Goal: Task Accomplishment & Management: Manage account settings

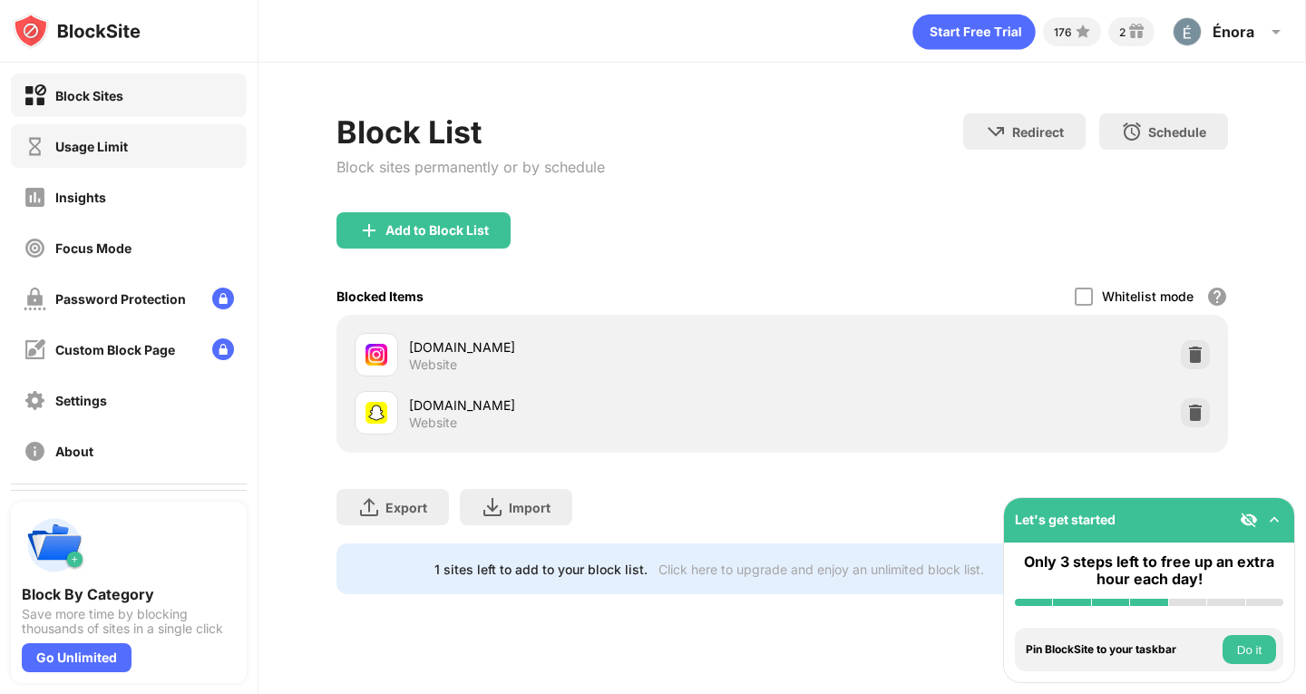
click at [102, 151] on div "Usage Limit" at bounding box center [91, 146] width 73 height 15
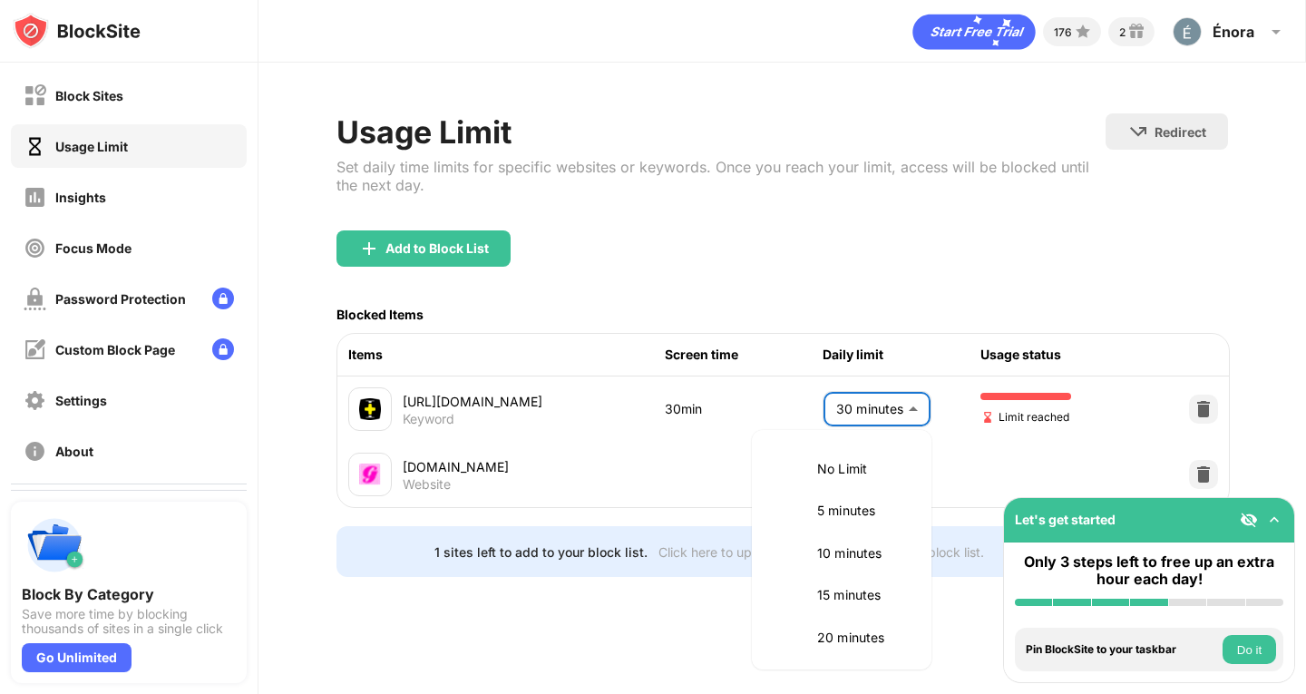
scroll to position [171, 0]
click at [899, 413] on body "Block Sites Usage Limit Insights Focus Mode Password Protection Custom Block Pa…" at bounding box center [653, 347] width 1306 height 694
click at [893, 459] on p "20 minutes" at bounding box center [863, 466] width 92 height 20
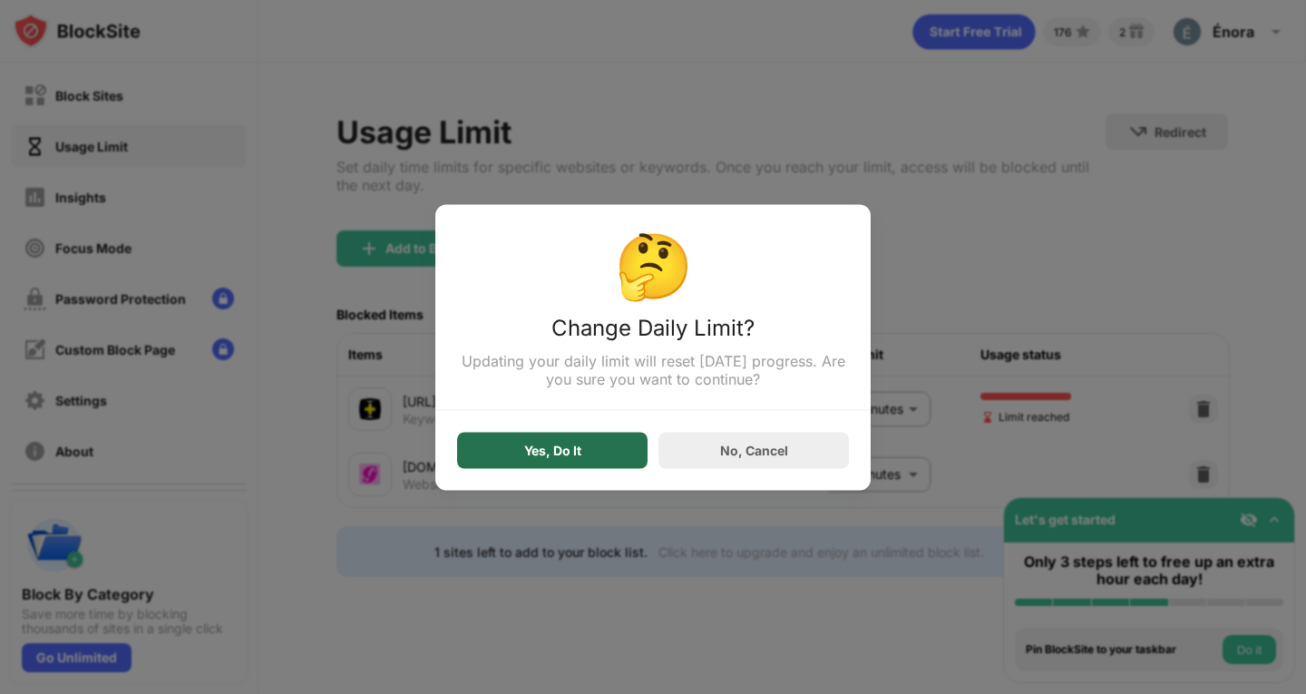
click at [547, 466] on div "Yes, Do It" at bounding box center [552, 450] width 190 height 36
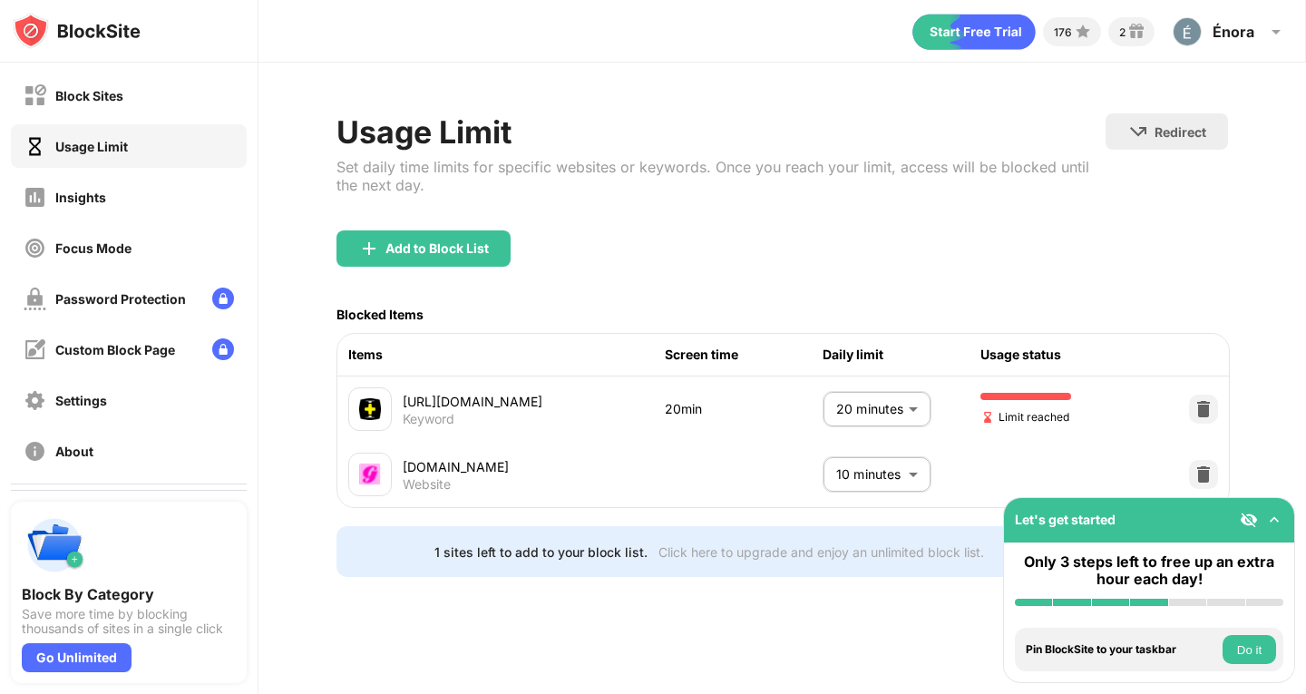
click at [886, 409] on body "Block Sites Usage Limit Insights Focus Mode Password Protection Custom Block Pa…" at bounding box center [653, 347] width 1306 height 694
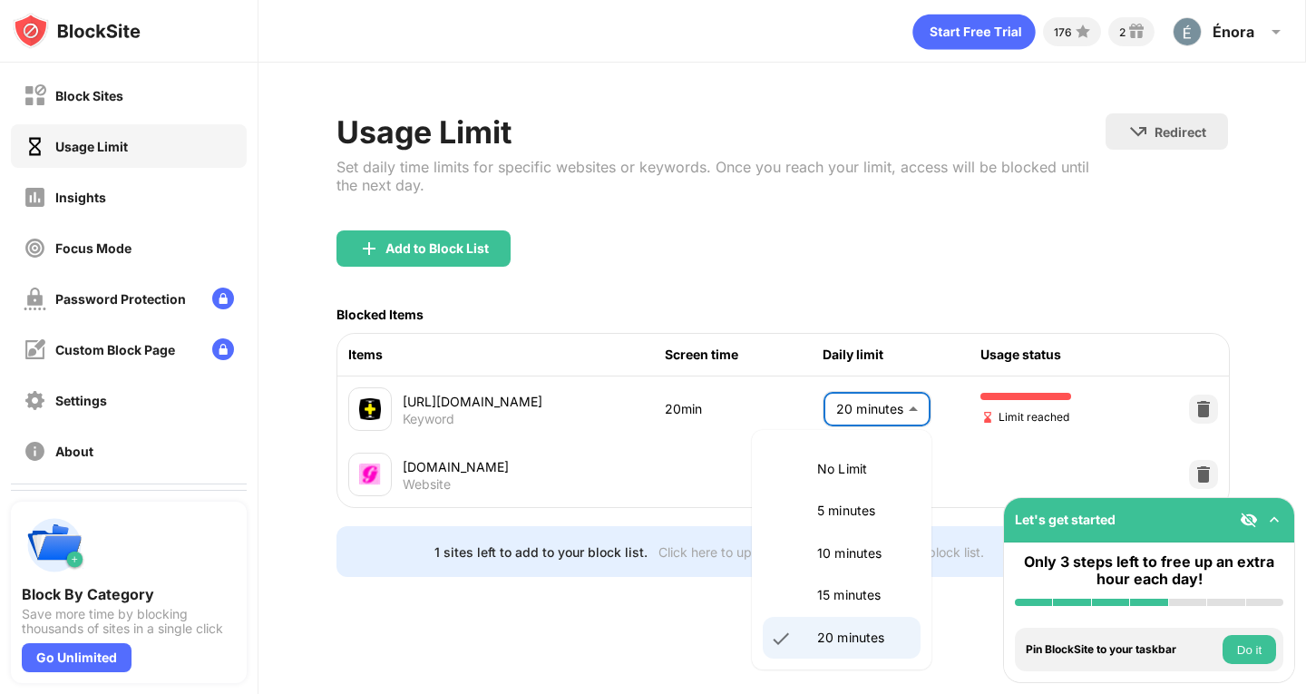
click at [853, 565] on li "10 minutes" at bounding box center [842, 553] width 158 height 42
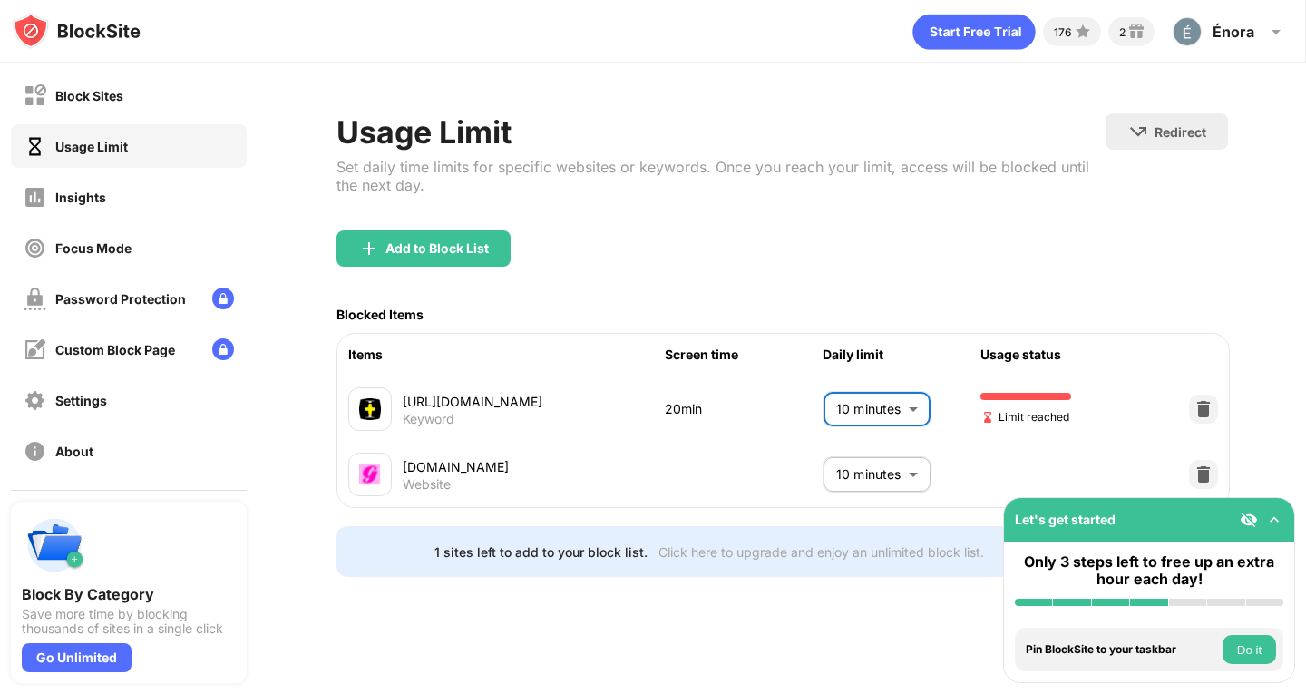
type input "**"
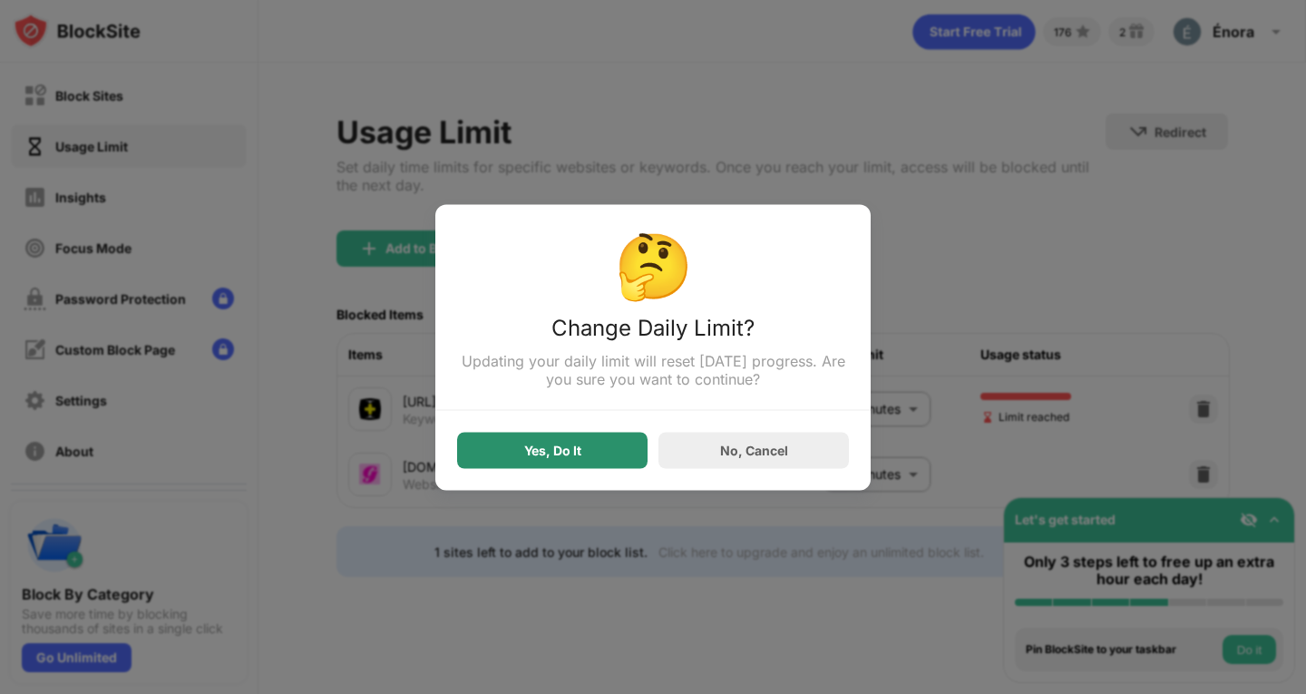
click at [526, 465] on div "Yes, Do It" at bounding box center [552, 450] width 190 height 36
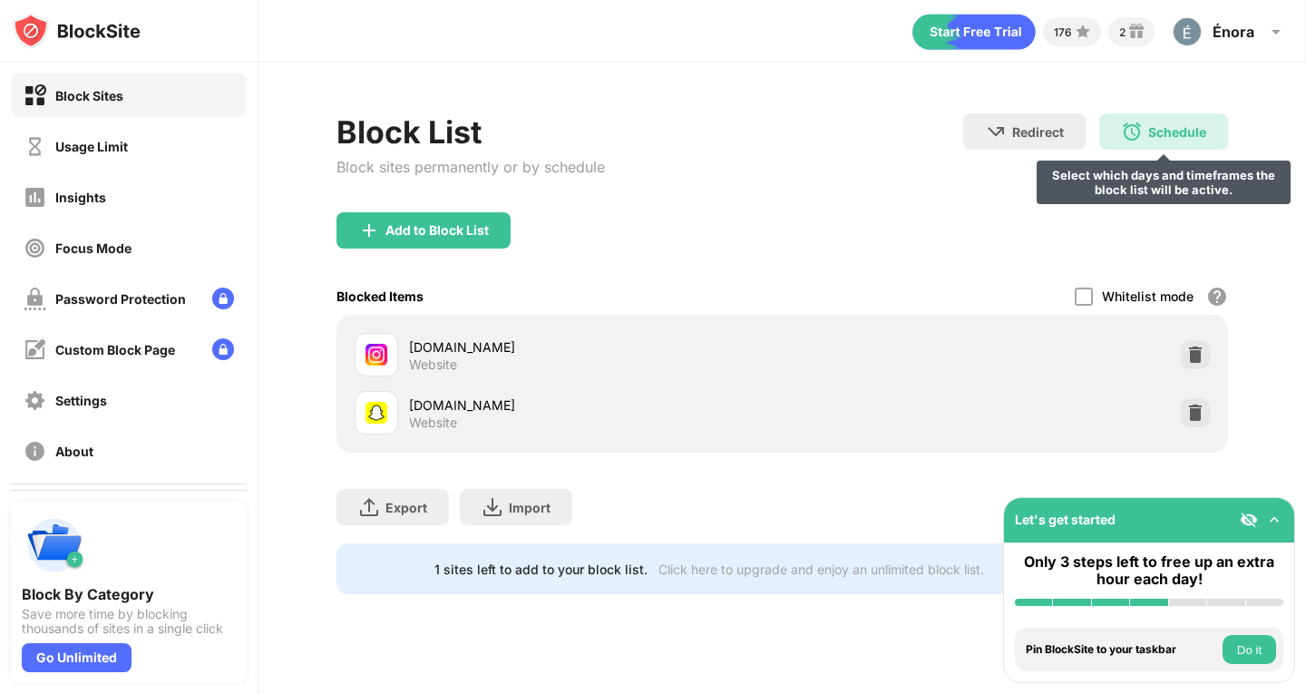
click at [1184, 141] on div "Schedule Select which days and timeframes the block list will be active." at bounding box center [1163, 131] width 129 height 36
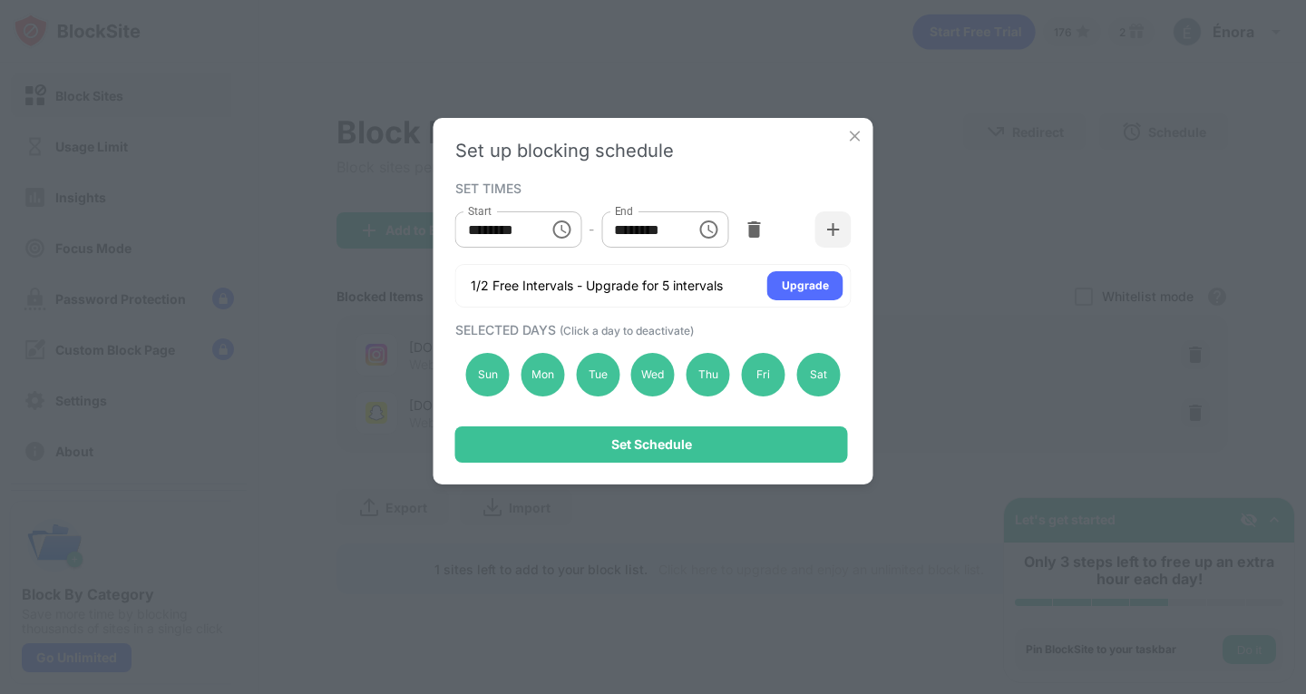
click at [908, 140] on div "Set up blocking schedule SET TIMES Start ******** Start - End ******** End 1/2 …" at bounding box center [653, 347] width 1306 height 694
click at [853, 132] on img at bounding box center [855, 136] width 18 height 18
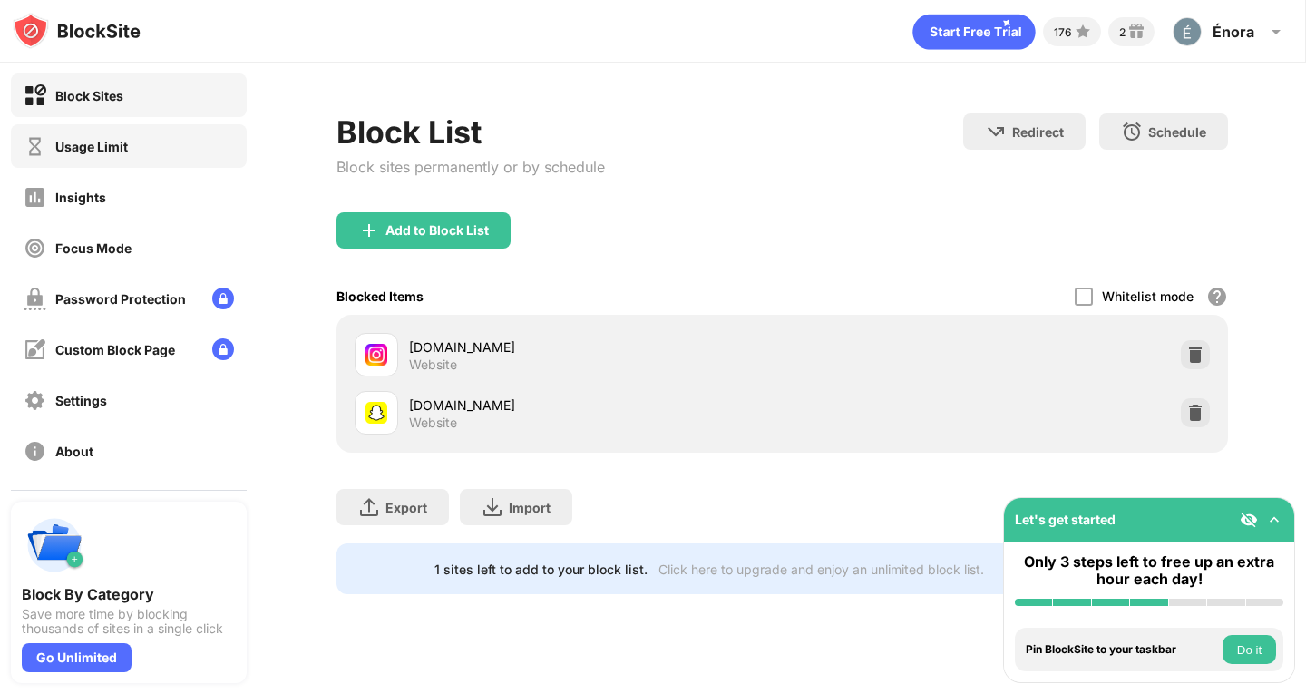
click at [61, 145] on div "Usage Limit" at bounding box center [91, 146] width 73 height 15
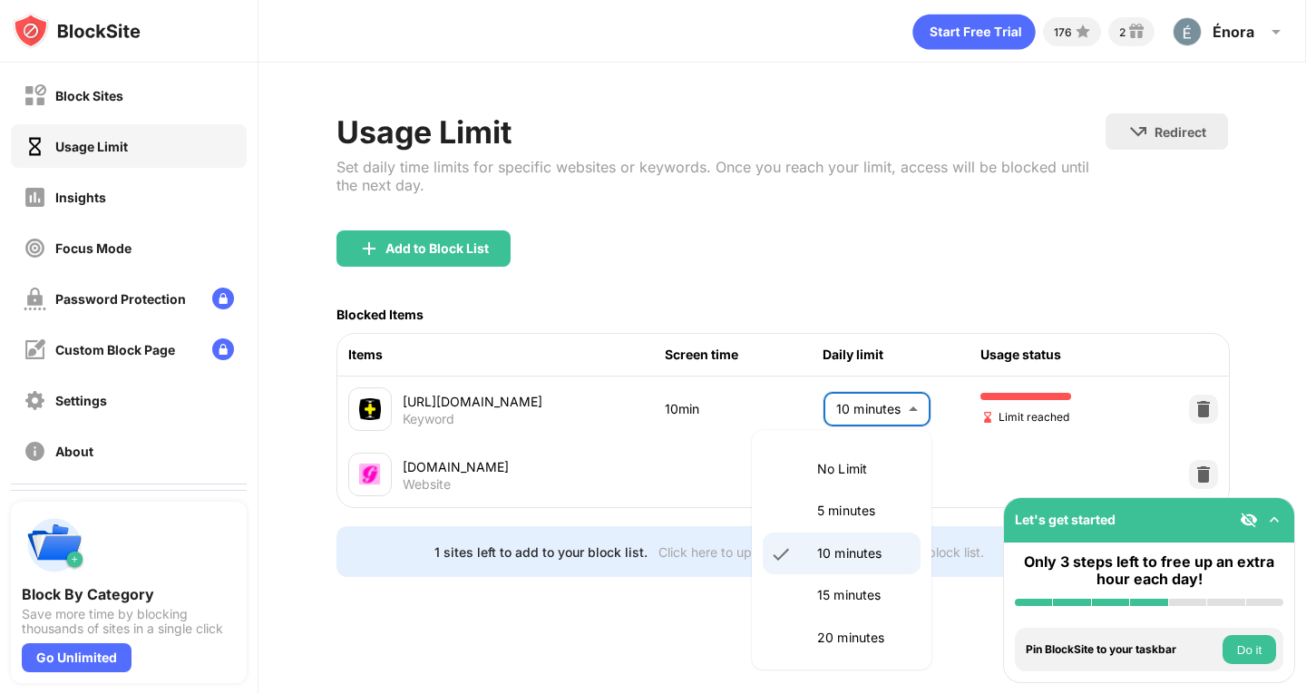
click at [873, 407] on body "Block Sites Usage Limit Insights Focus Mode Password Protection Custom Block Pa…" at bounding box center [653, 347] width 1306 height 694
click at [841, 551] on p "10 minutes" at bounding box center [863, 553] width 92 height 20
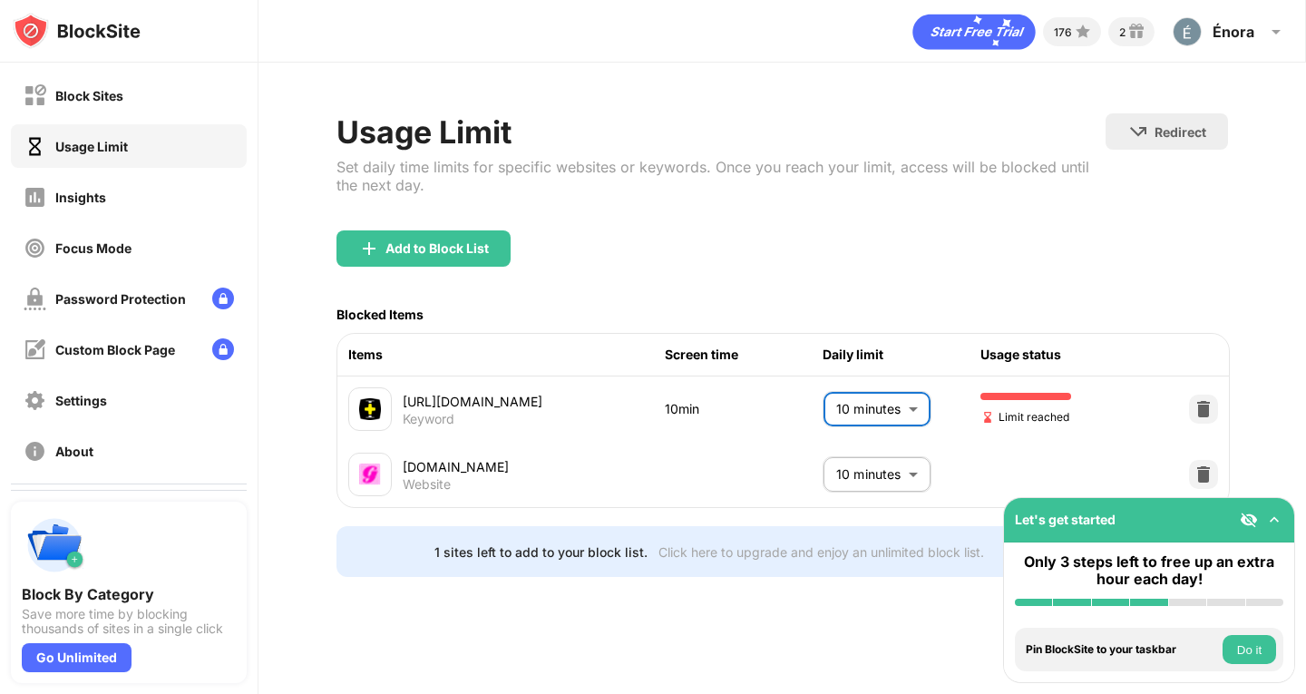
click at [868, 407] on body "Block Sites Usage Limit Insights Focus Mode Password Protection Custom Block Pa…" at bounding box center [653, 347] width 1306 height 694
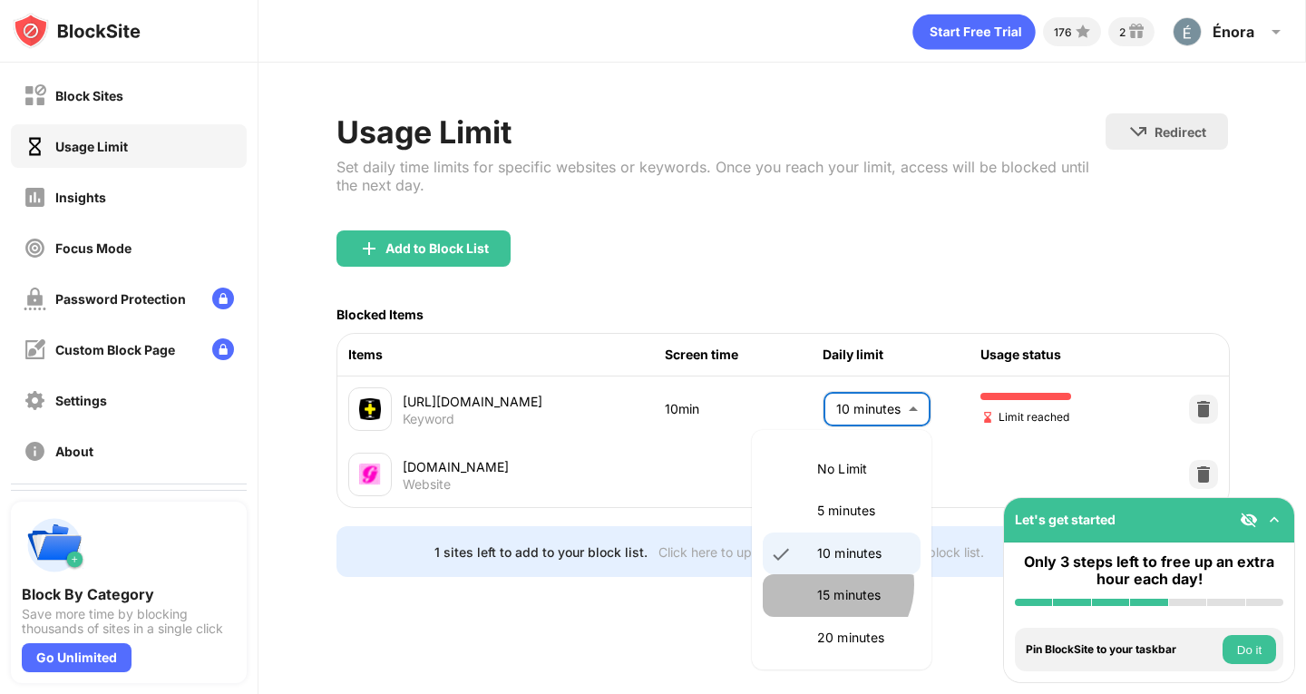
click at [831, 584] on li "15 minutes" at bounding box center [842, 595] width 158 height 42
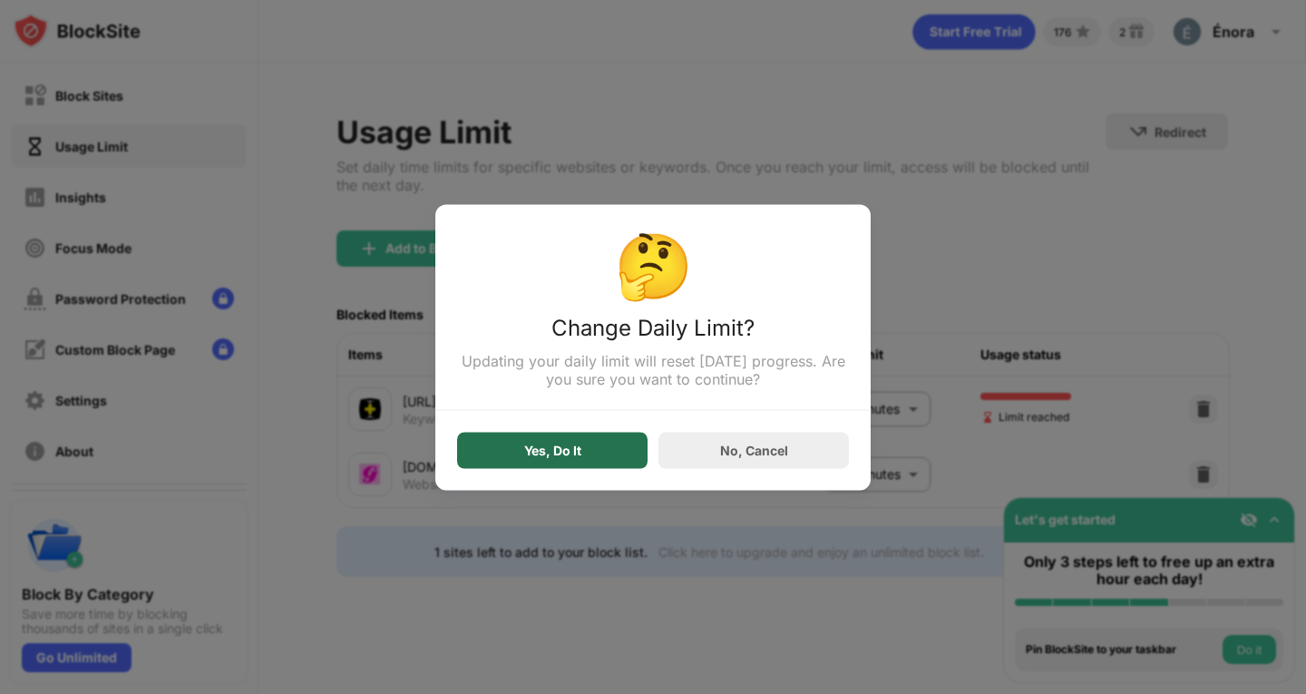
click at [504, 467] on div "Yes, Do It" at bounding box center [552, 450] width 190 height 36
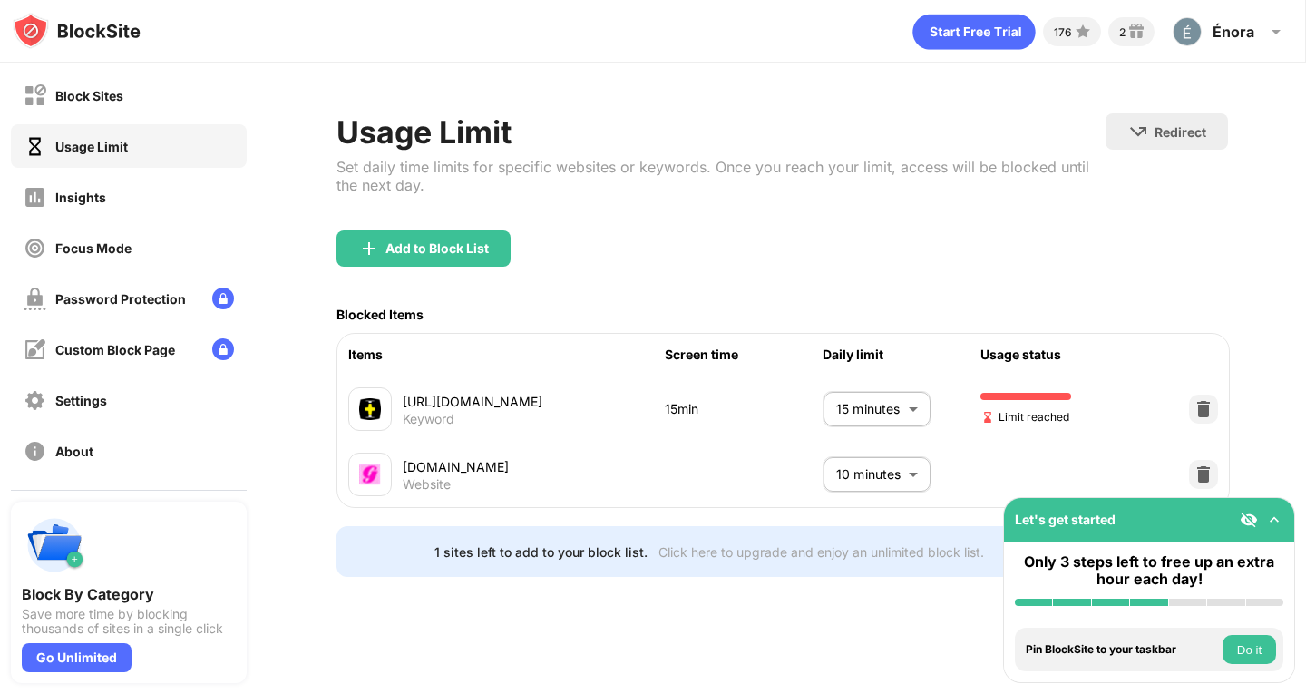
click at [880, 395] on body "Block Sites Usage Limit Insights Focus Mode Password Protection Custom Block Pa…" at bounding box center [653, 347] width 1306 height 694
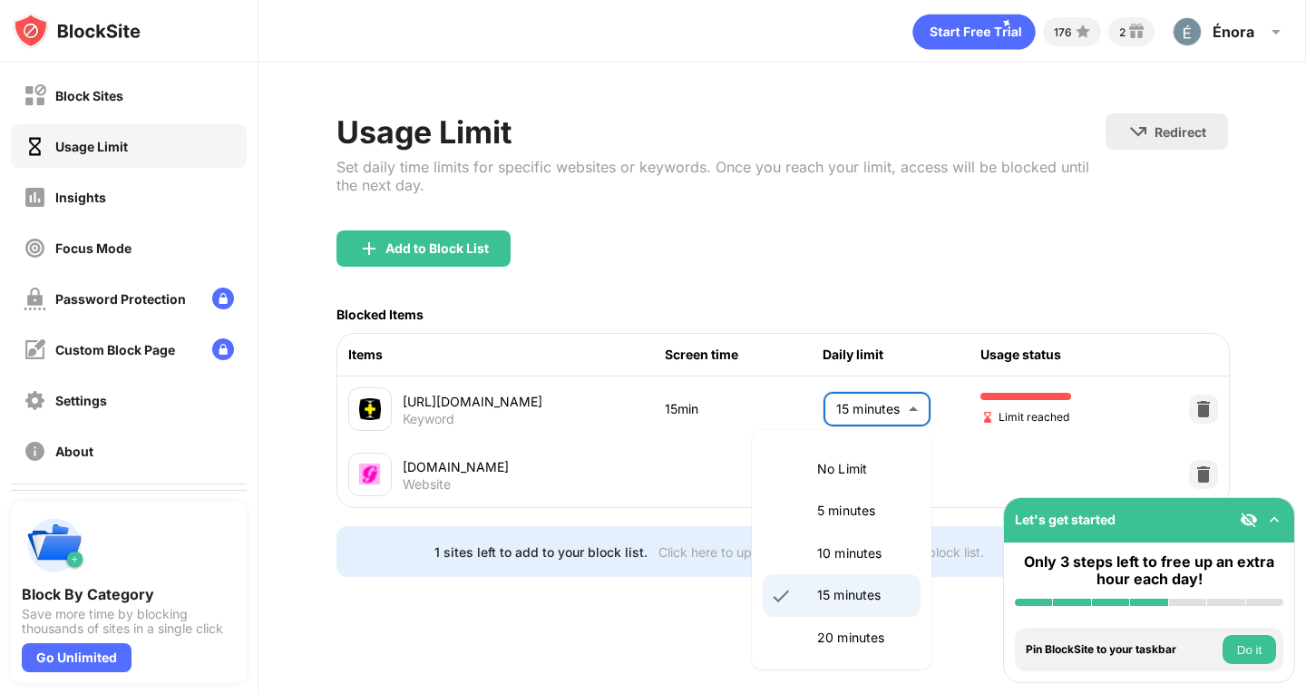
click at [829, 549] on p "10 minutes" at bounding box center [863, 553] width 92 height 20
type input "**"
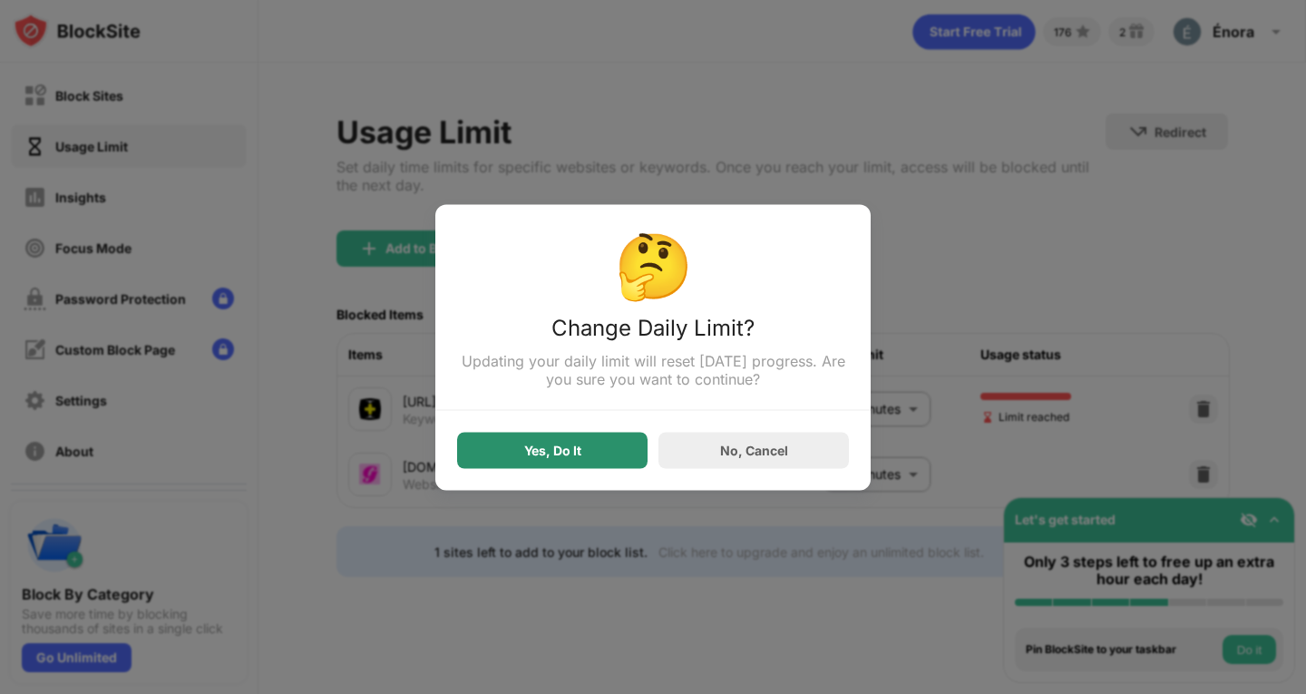
click at [520, 458] on div "Yes, Do It" at bounding box center [552, 450] width 190 height 36
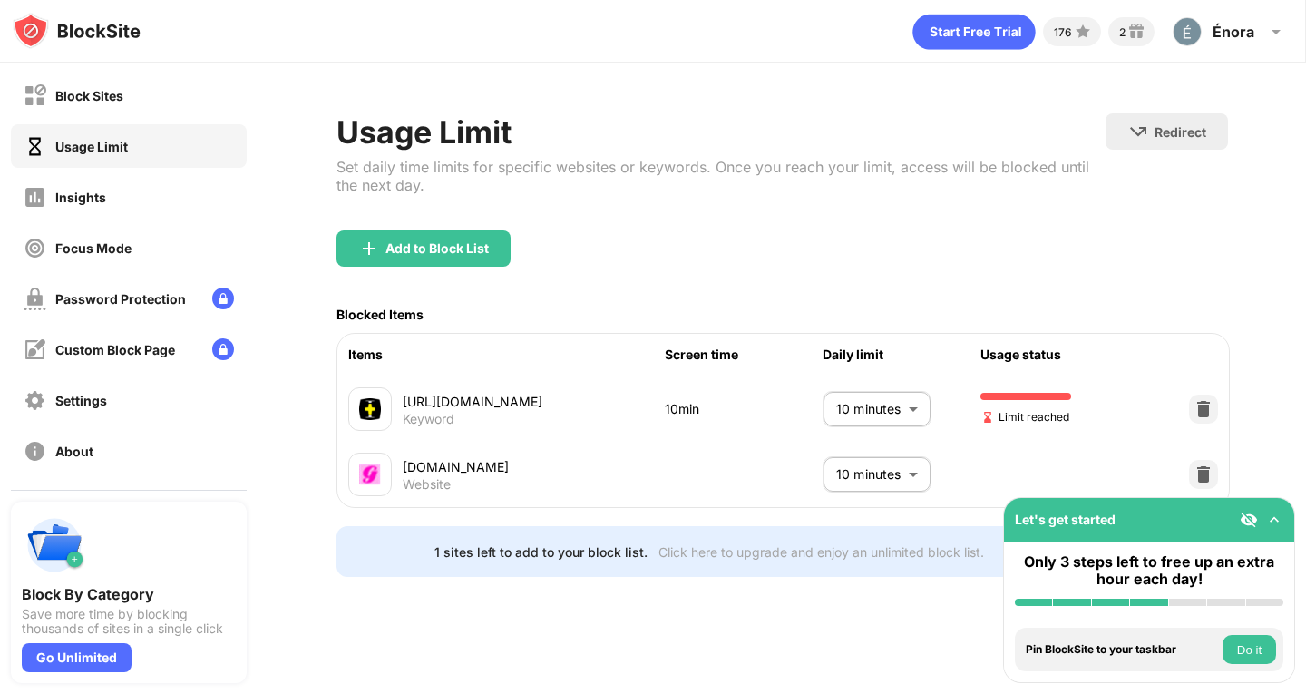
click at [1214, 401] on div at bounding box center [1203, 408] width 29 height 29
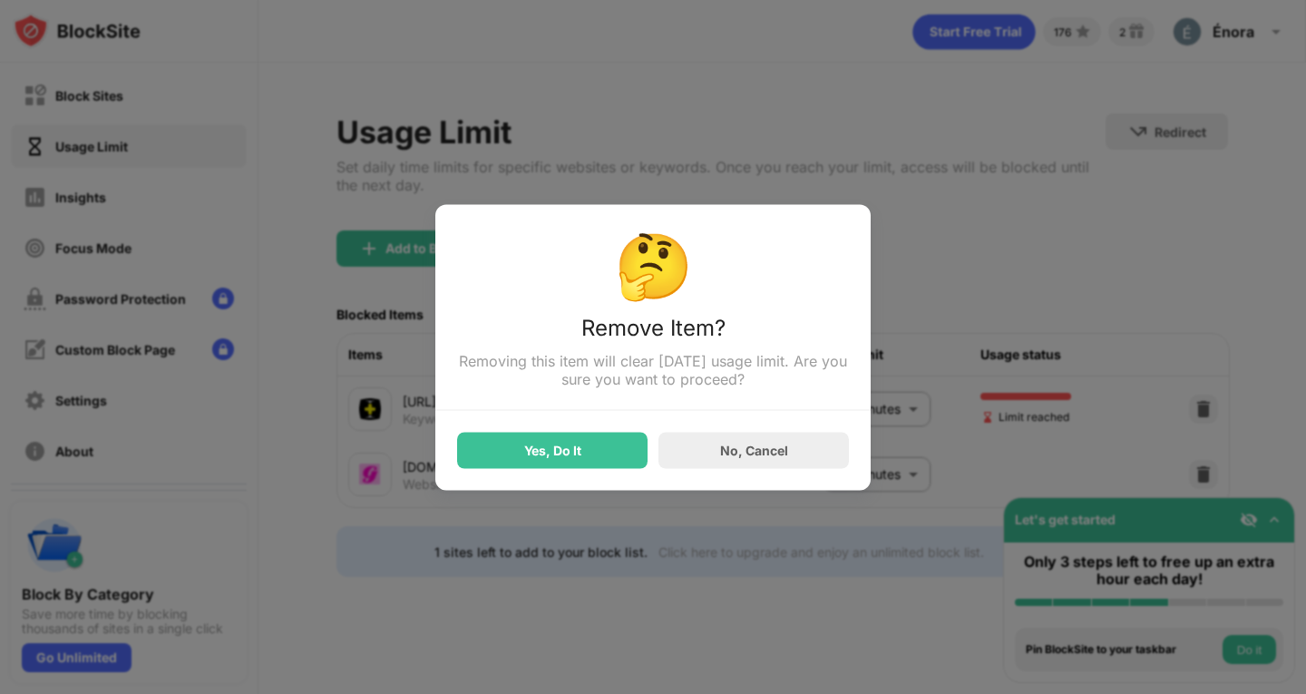
click at [607, 462] on div "Yes, Do It" at bounding box center [552, 450] width 190 height 36
